Goal: Information Seeking & Learning: Learn about a topic

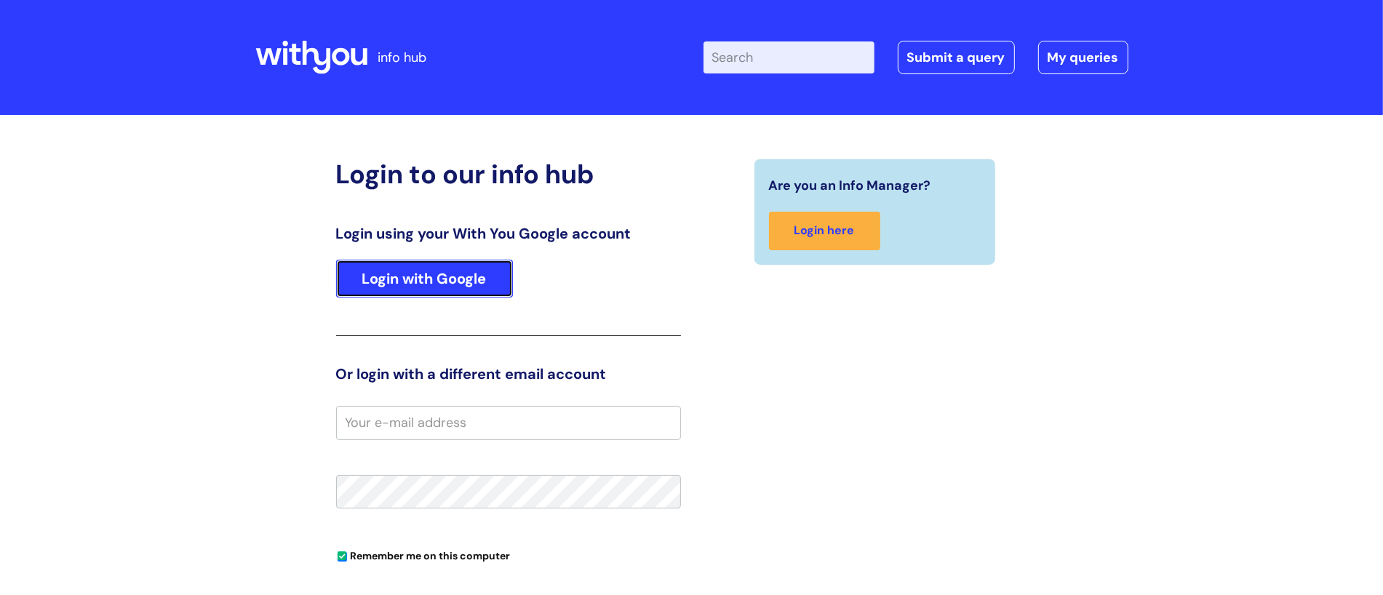
click at [462, 295] on link "Login with Google" at bounding box center [424, 279] width 177 height 38
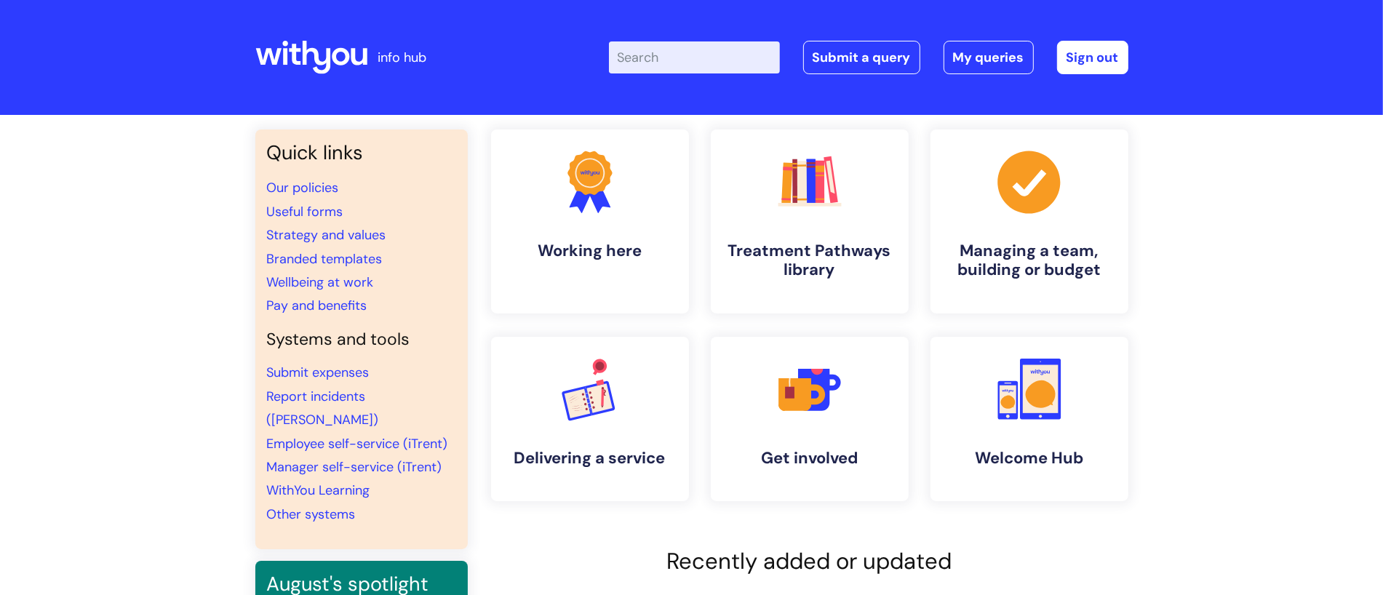
click at [707, 71] on input "Enter your search term here..." at bounding box center [694, 57] width 171 height 32
click at [702, 56] on input "Enter your search term here..." at bounding box center [694, 57] width 171 height 32
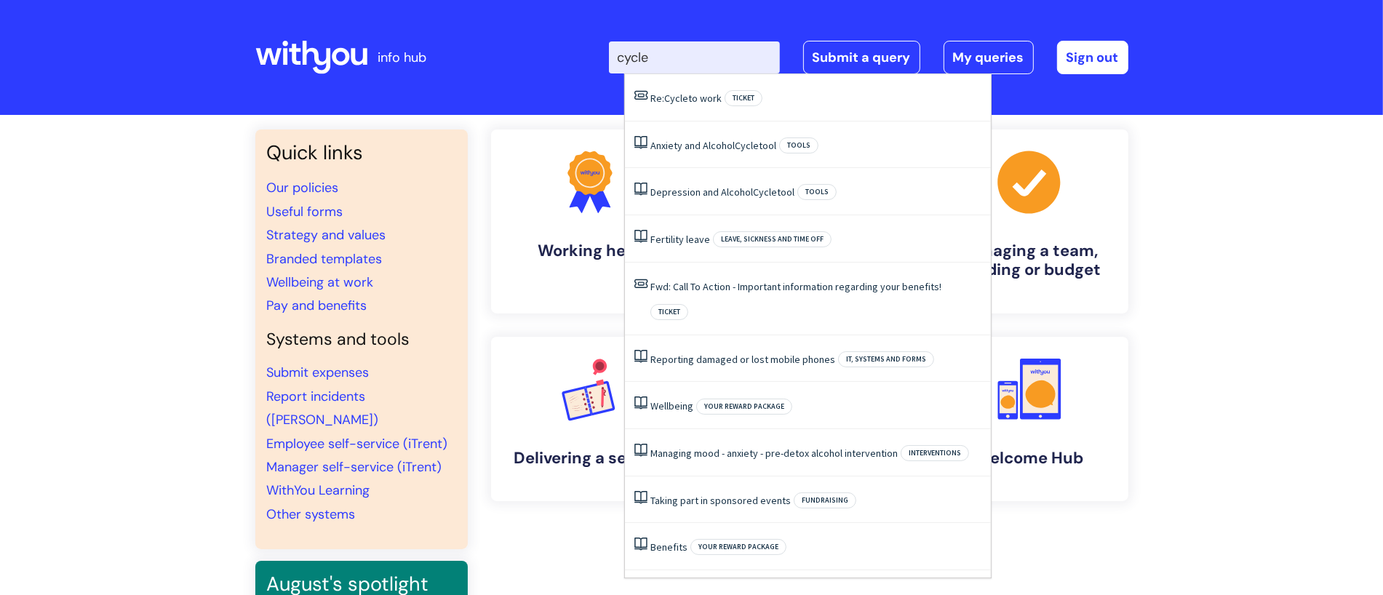
type input "cycle"
click button "Search" at bounding box center [0, 0] width 0 height 0
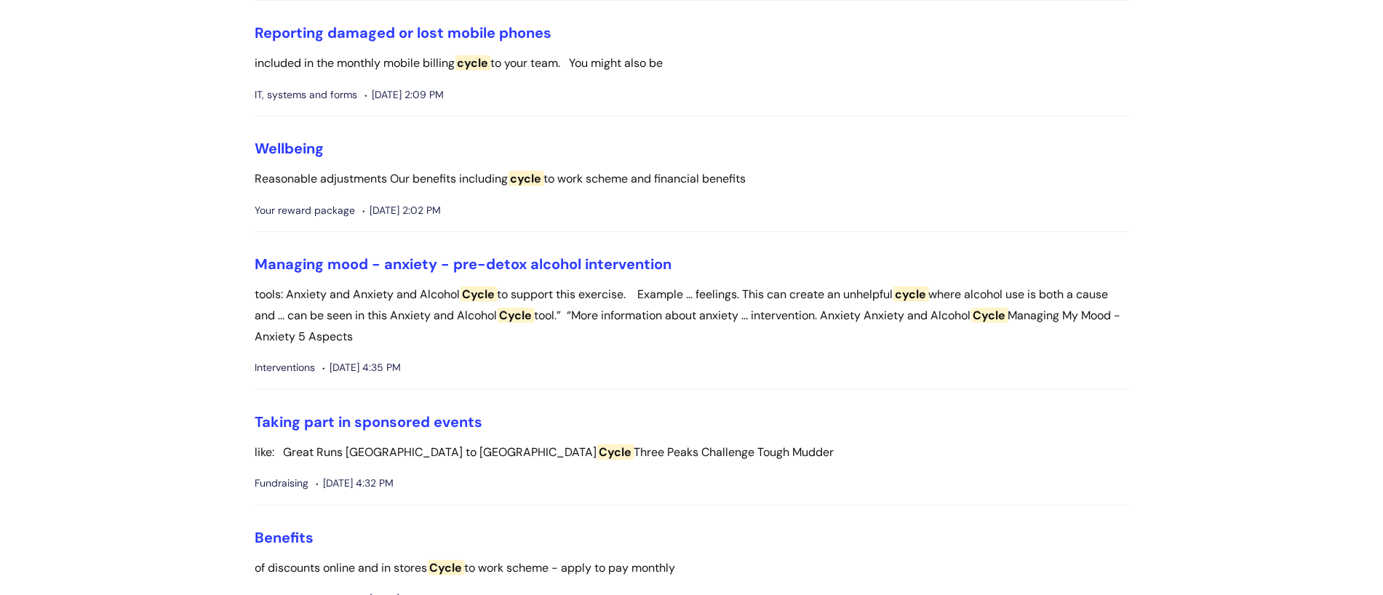
scroll to position [910, 0]
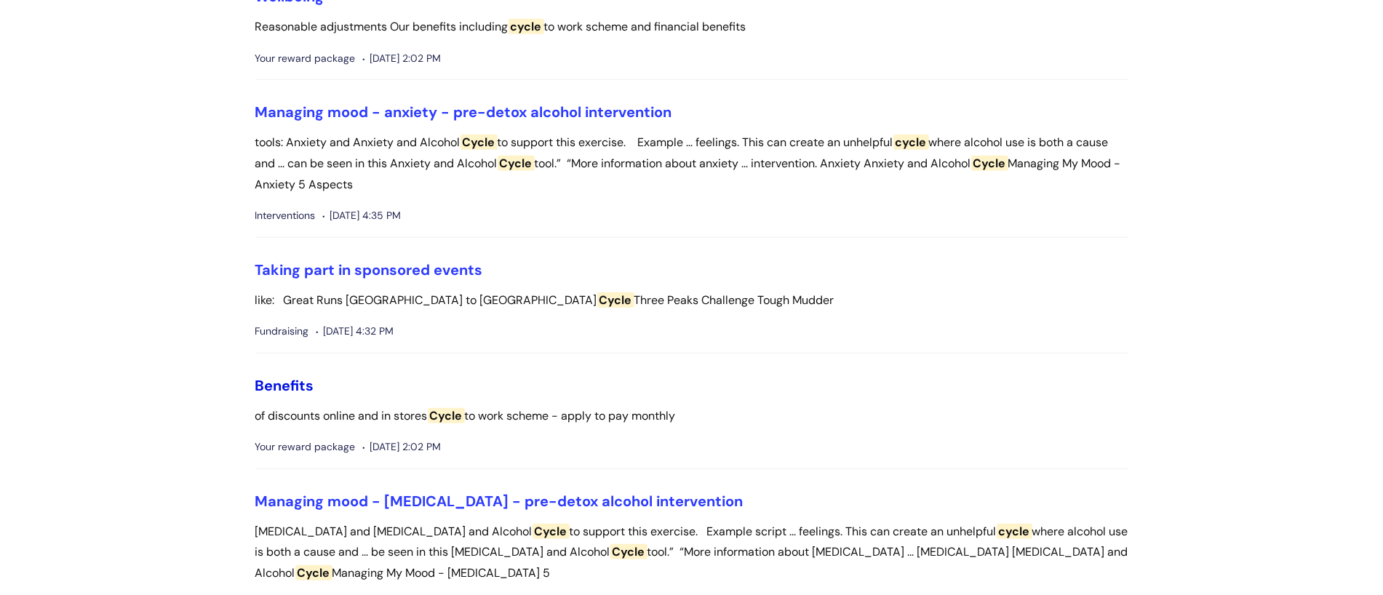
click at [281, 387] on link "Benefits" at bounding box center [284, 385] width 59 height 19
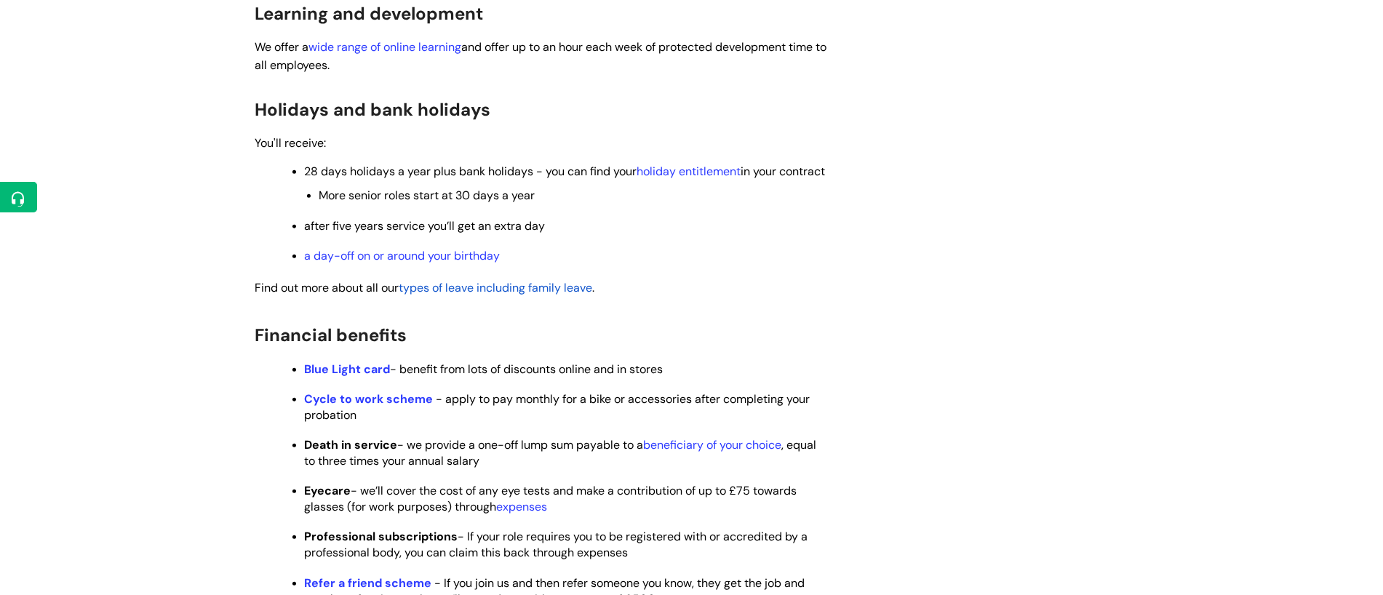
scroll to position [606, 0]
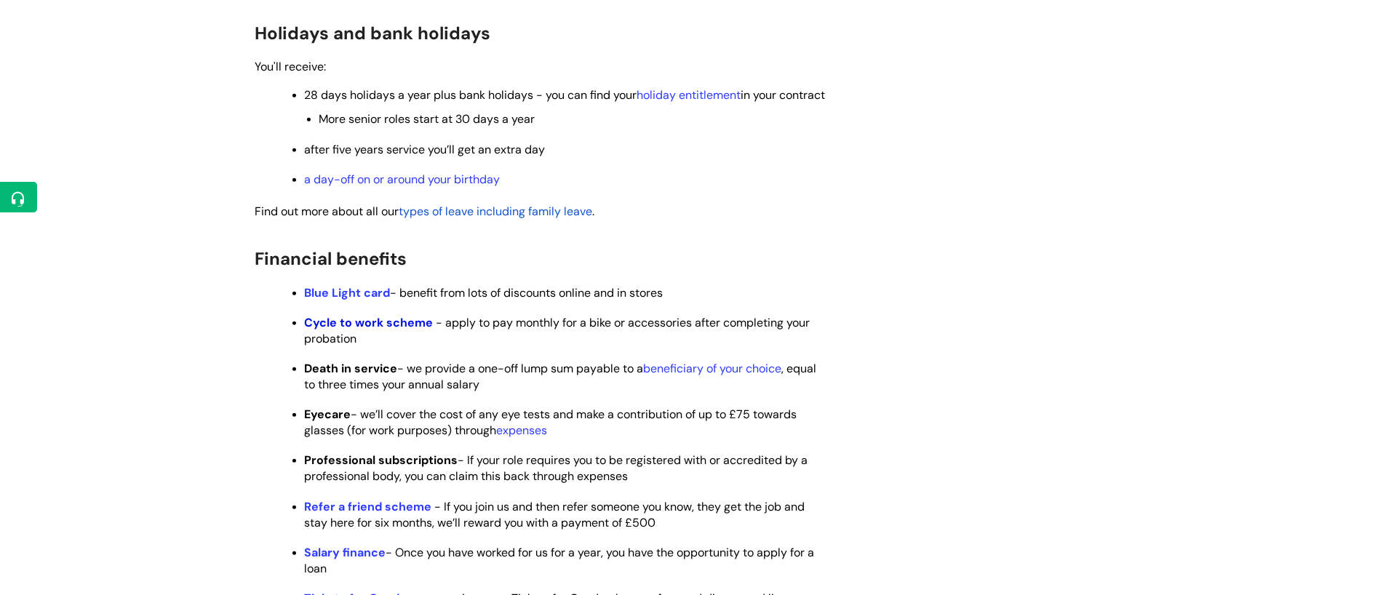
click at [391, 330] on strong "Cycle to work scheme" at bounding box center [369, 322] width 129 height 15
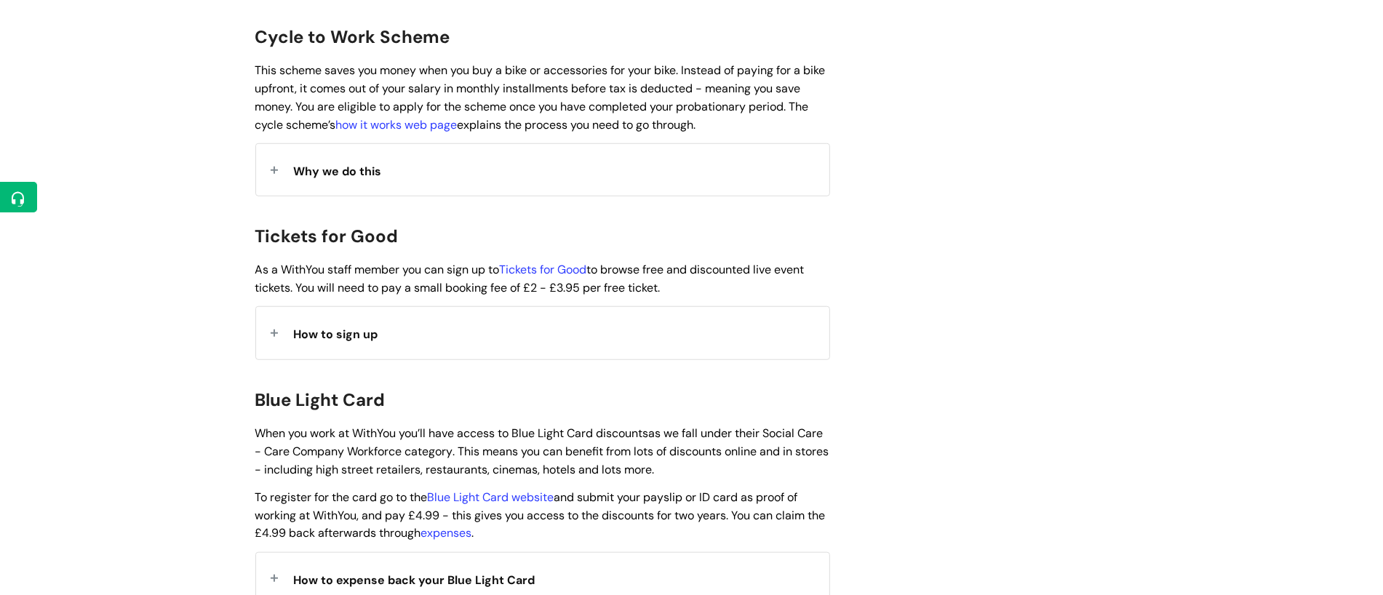
scroll to position [1194, 0]
click at [434, 117] on link "how it works web page" at bounding box center [397, 124] width 122 height 15
